Goal: Task Accomplishment & Management: Manage account settings

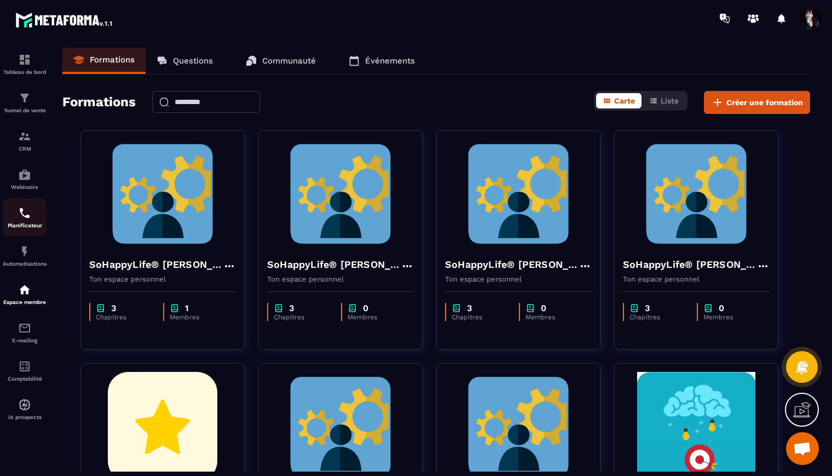
click at [24, 217] on img at bounding box center [24, 212] width 13 height 13
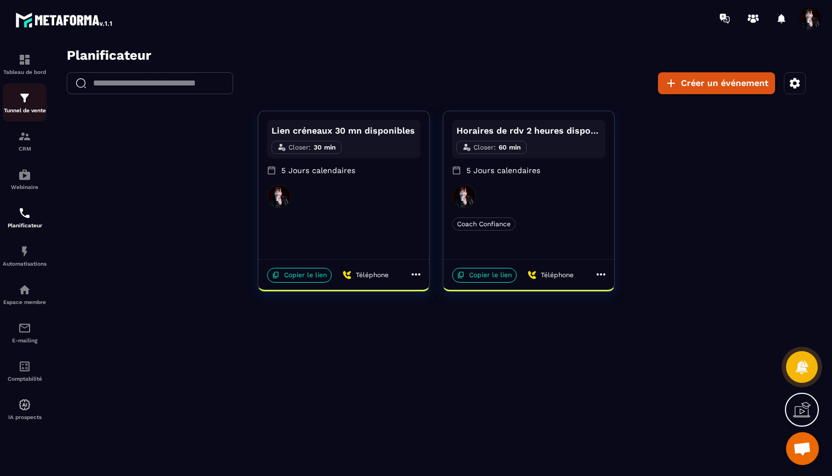
click at [23, 104] on img at bounding box center [24, 97] width 13 height 13
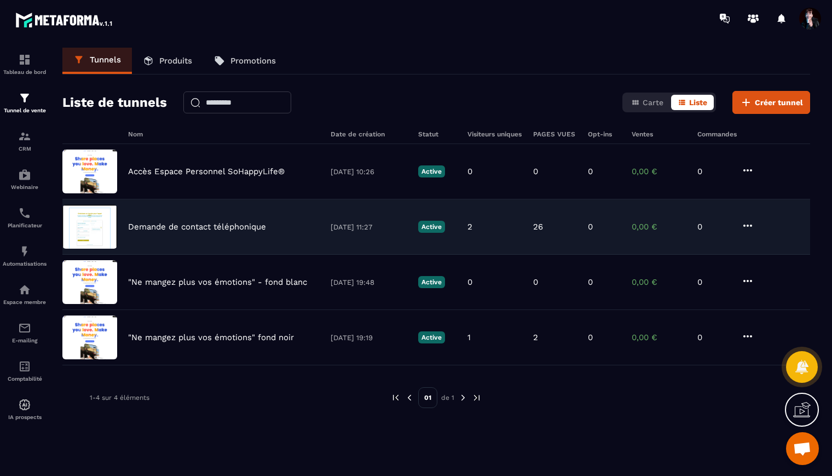
click at [754, 221] on icon at bounding box center [748, 225] width 13 height 13
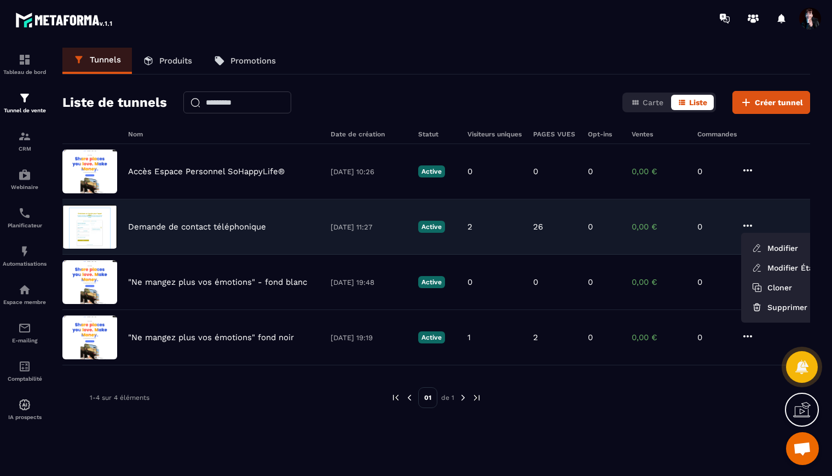
click at [252, 227] on p "Demande de contact téléphonique" at bounding box center [197, 227] width 138 height 10
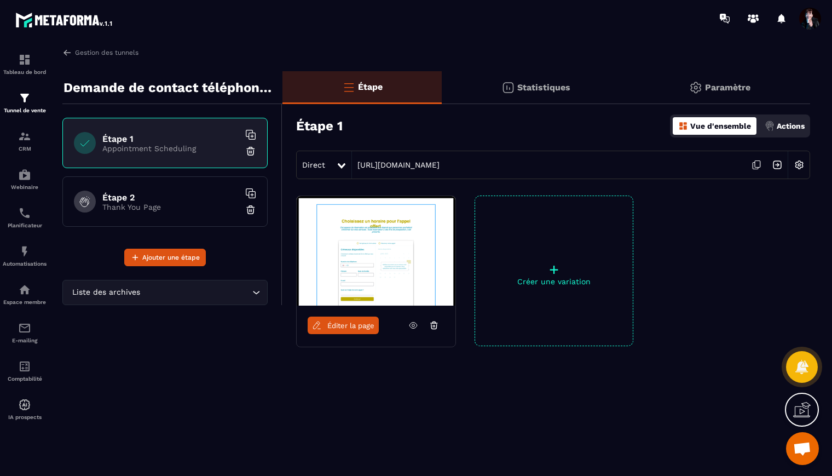
click at [758, 166] on icon at bounding box center [756, 164] width 21 height 21
click at [28, 108] on p "Tunnel de vente" at bounding box center [25, 110] width 44 height 6
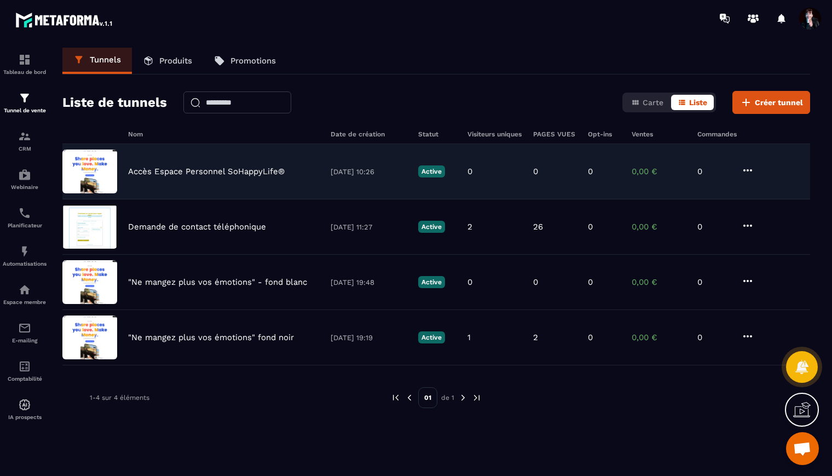
click at [241, 169] on p "Accès Espace Personnel SoHappyLife®" at bounding box center [206, 171] width 157 height 10
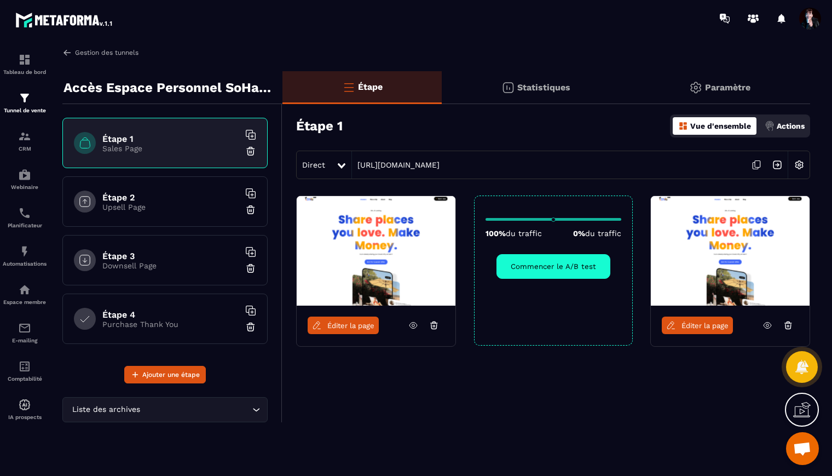
click at [105, 51] on link "Gestion des tunnels" at bounding box center [100, 53] width 76 height 10
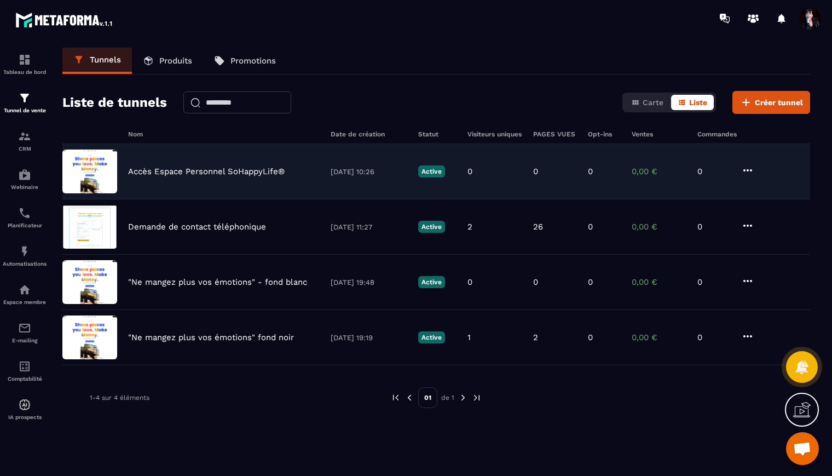
click at [753, 167] on icon at bounding box center [748, 170] width 13 height 13
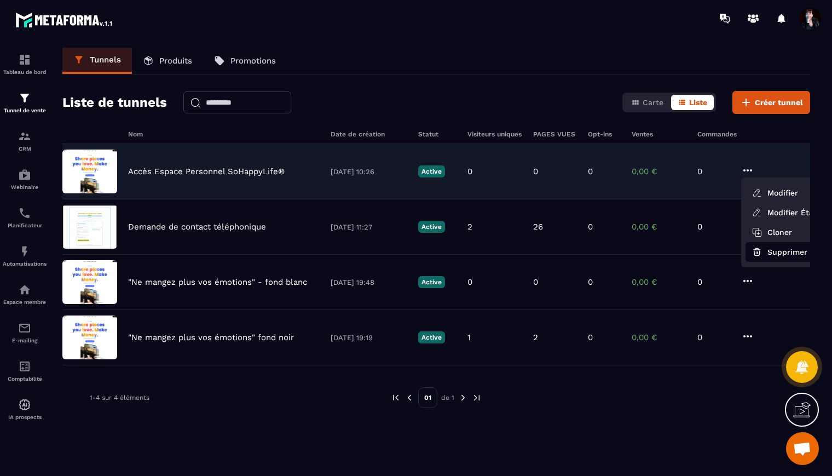
click at [784, 252] on button "Supprimer" at bounding box center [790, 252] width 88 height 20
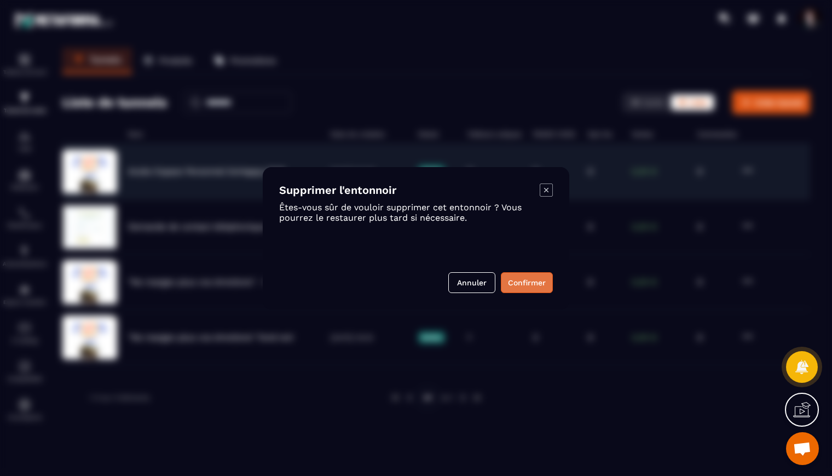
click at [526, 281] on button "Confirmer" at bounding box center [527, 282] width 52 height 21
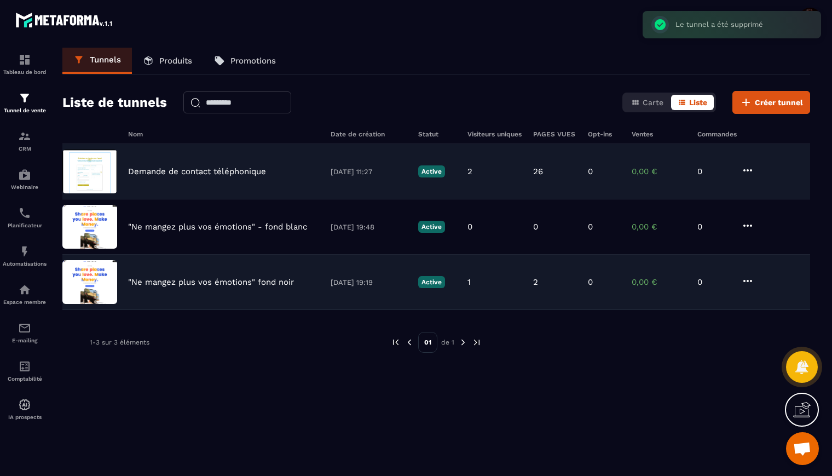
click at [235, 284] on p ""Ne mangez plus vos émotions" fond noir" at bounding box center [211, 282] width 166 height 10
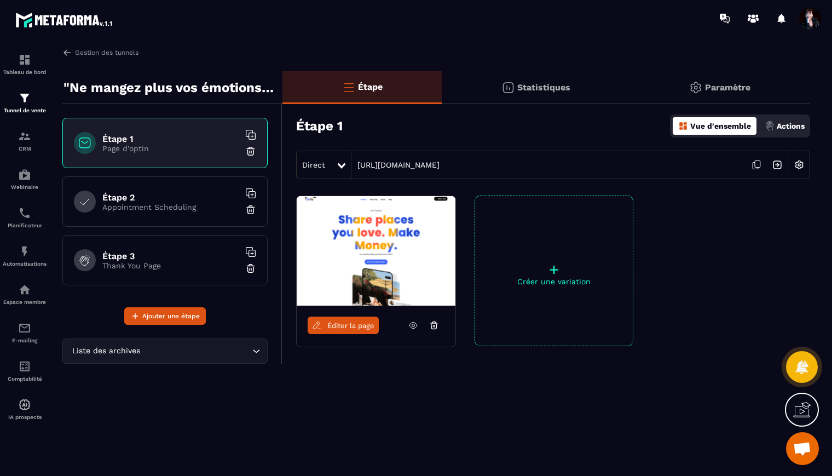
click at [342, 324] on span "Éditer la page" at bounding box center [351, 325] width 47 height 8
